Goal: Obtain resource: Download file/media

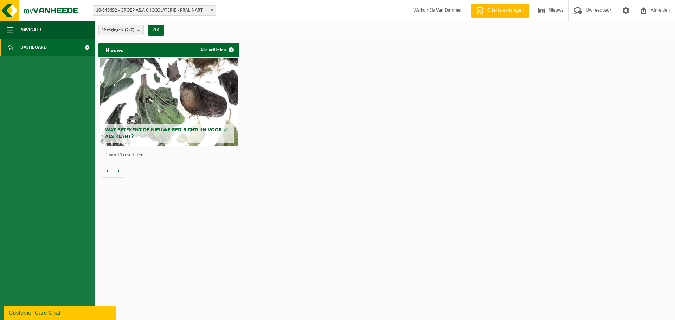
click at [205, 134] on h2 "Wat betekent de nieuwe RED-richtlijn voor u als klant?" at bounding box center [168, 134] width 131 height 18
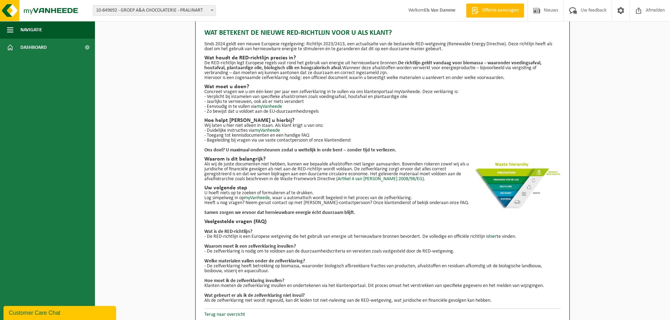
scroll to position [13, 0]
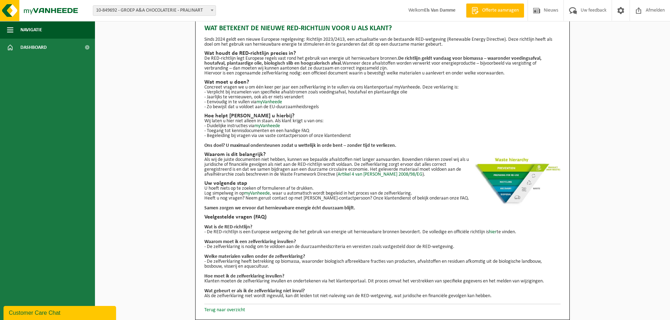
click at [241, 311] on link "Terug naar overzicht" at bounding box center [224, 310] width 41 height 5
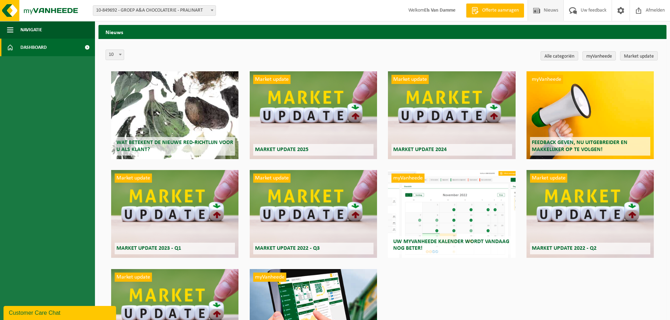
click at [44, 48] on span "Dashboard" at bounding box center [33, 48] width 26 height 18
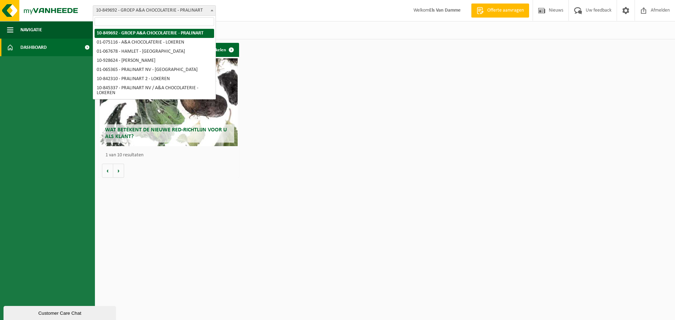
click at [211, 10] on b at bounding box center [212, 10] width 3 height 2
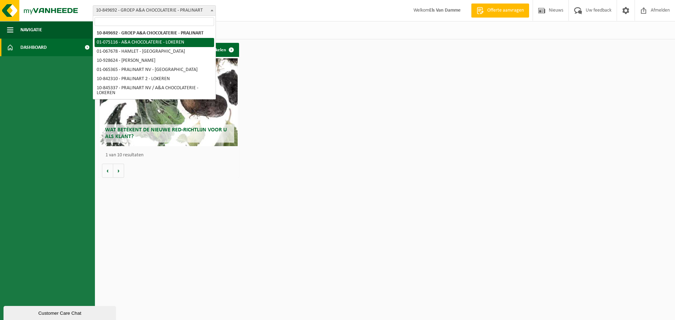
select select "528"
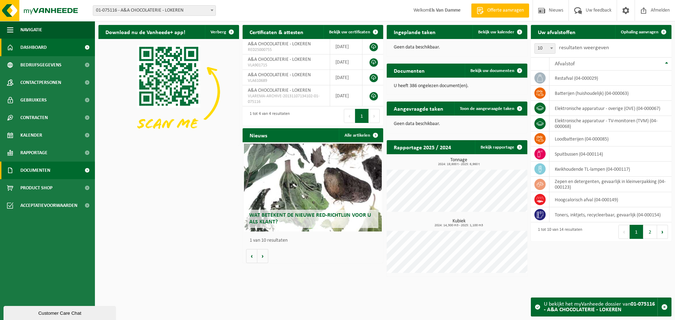
click at [68, 170] on link "Documenten" at bounding box center [47, 171] width 95 height 18
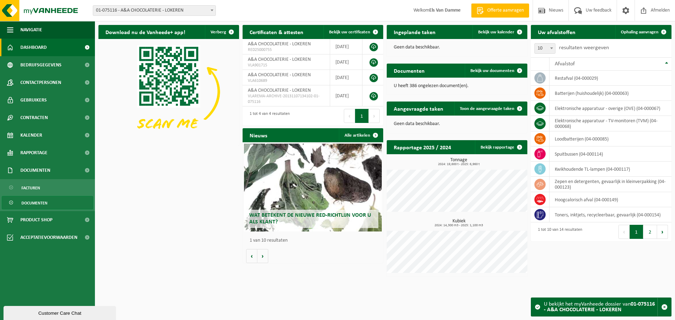
click at [58, 202] on link "Documenten" at bounding box center [47, 202] width 91 height 13
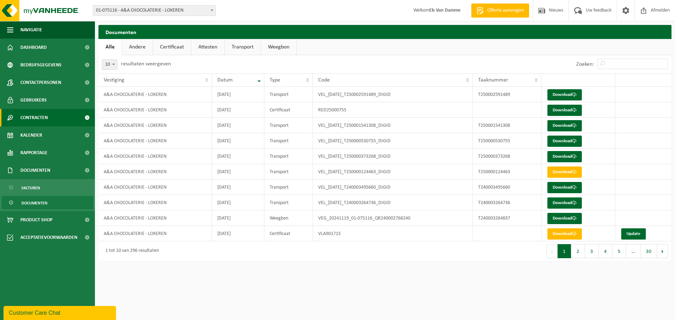
click at [52, 117] on link "Contracten" at bounding box center [47, 118] width 95 height 18
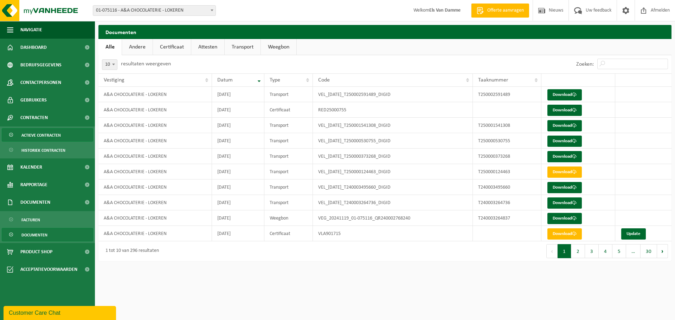
click at [52, 136] on span "Actieve contracten" at bounding box center [40, 135] width 39 height 13
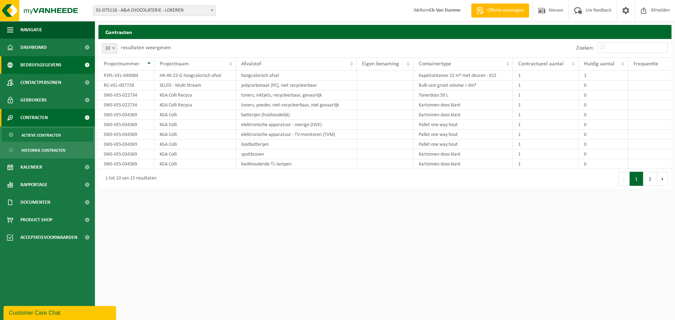
click at [34, 68] on span "Bedrijfsgegevens" at bounding box center [40, 65] width 41 height 18
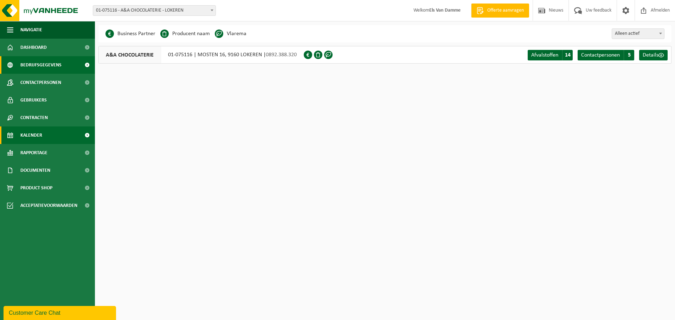
click at [45, 137] on link "Kalender" at bounding box center [47, 136] width 95 height 18
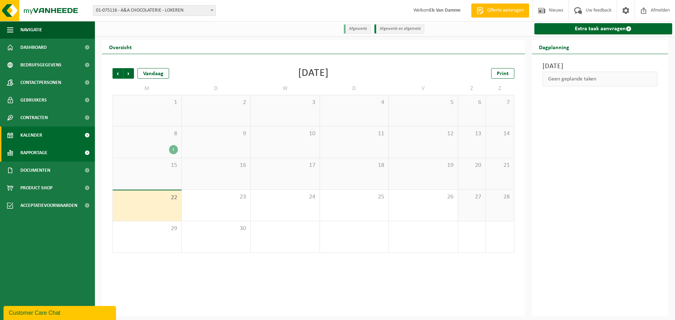
click at [49, 156] on link "Rapportage" at bounding box center [47, 153] width 95 height 18
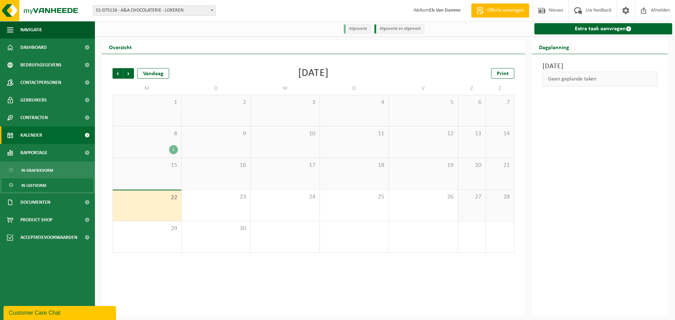
click at [44, 187] on span "In lijstvorm" at bounding box center [33, 185] width 25 height 13
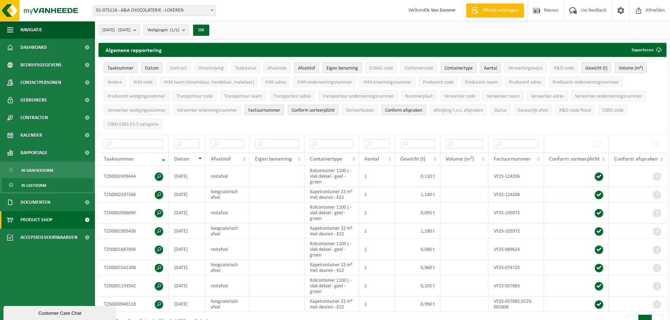
click at [51, 219] on span "Product Shop" at bounding box center [36, 220] width 32 height 18
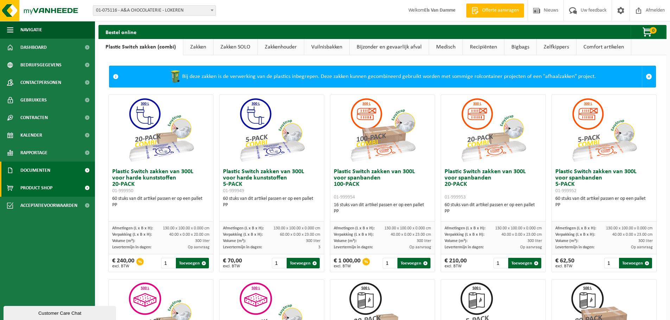
click at [45, 173] on span "Documenten" at bounding box center [35, 171] width 30 height 18
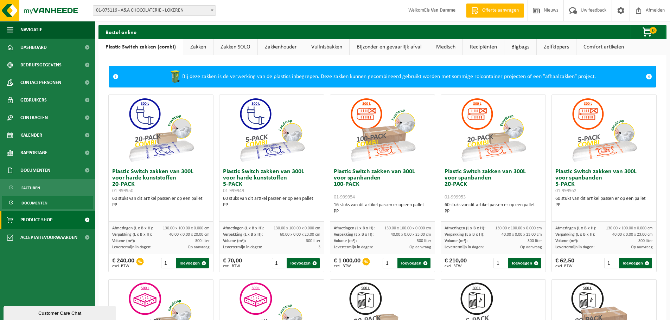
click at [44, 203] on span "Documenten" at bounding box center [34, 203] width 26 height 13
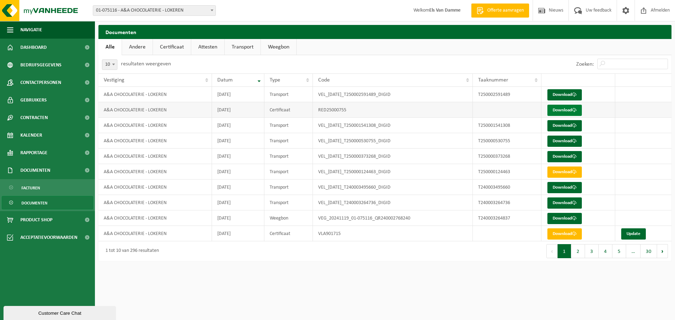
click at [561, 110] on link "Download" at bounding box center [565, 110] width 34 height 11
click at [58, 176] on link "Documenten" at bounding box center [47, 171] width 95 height 18
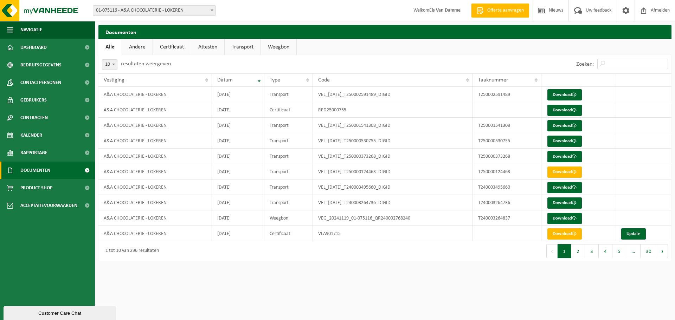
click at [59, 175] on link "Documenten" at bounding box center [47, 171] width 95 height 18
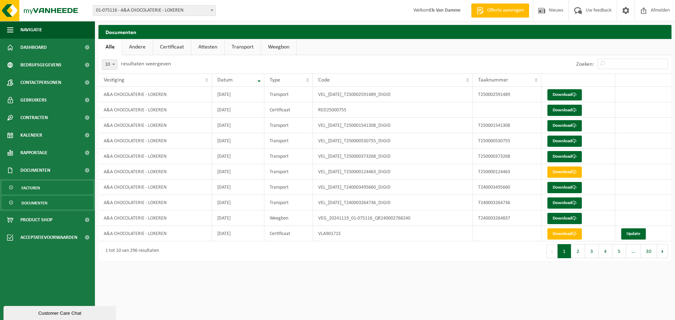
click at [59, 191] on link "Facturen" at bounding box center [47, 187] width 91 height 13
